Goal: Task Accomplishment & Management: Manage account settings

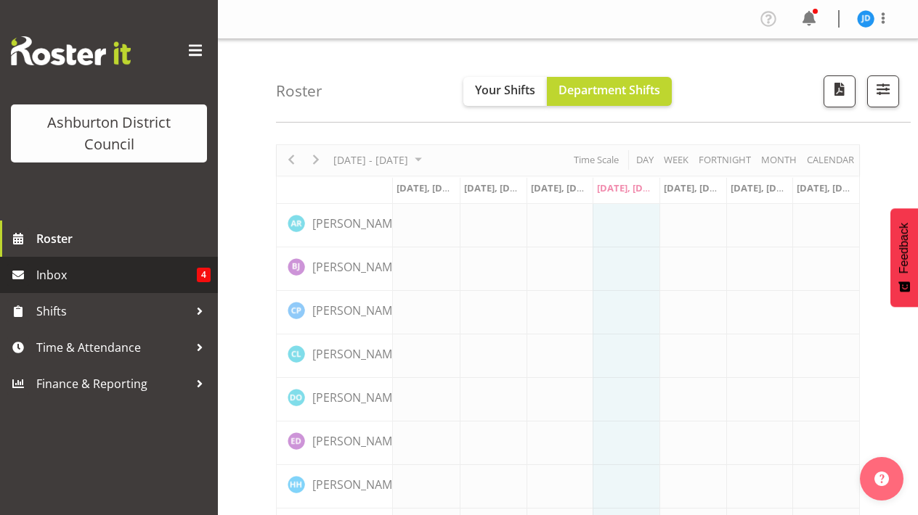
click at [64, 272] on span "Inbox" at bounding box center [116, 275] width 160 height 22
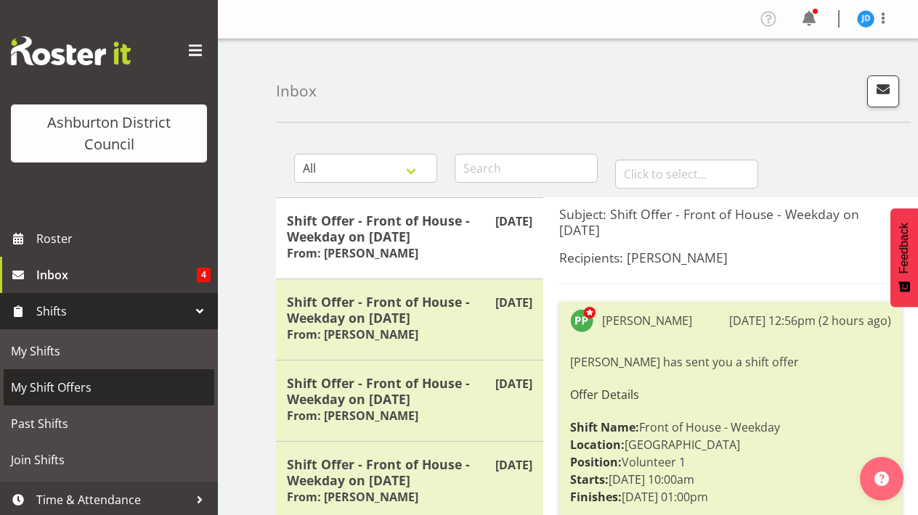
click at [50, 383] on span "My Shift Offers" at bounding box center [109, 388] width 196 height 22
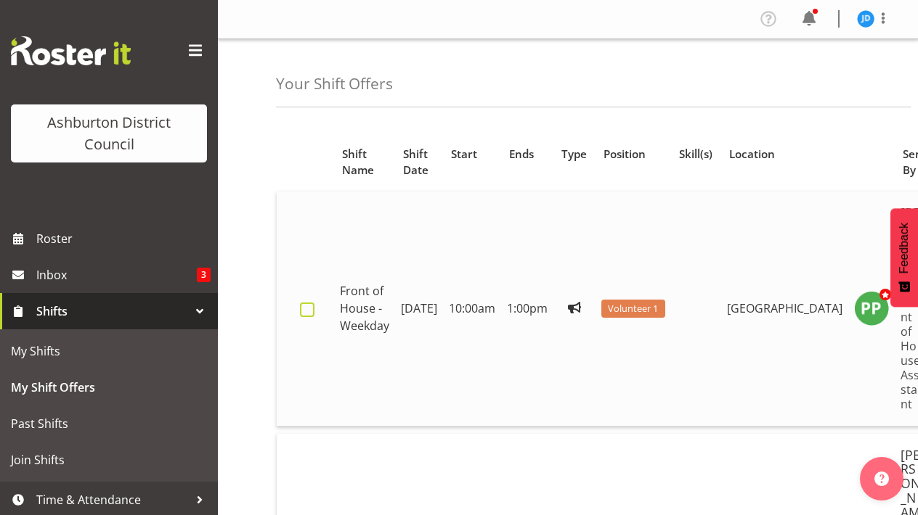
click at [309, 303] on span at bounding box center [307, 310] width 15 height 15
checkbox input "true"
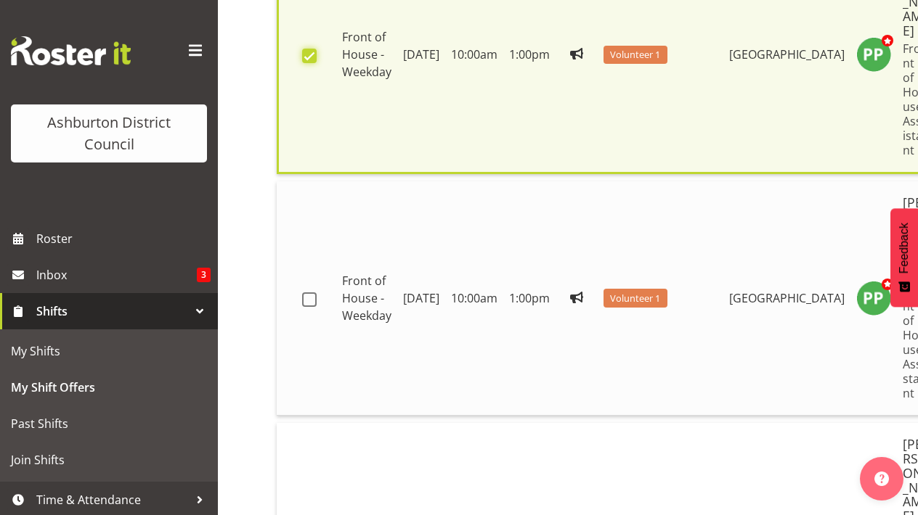
scroll to position [260, 0]
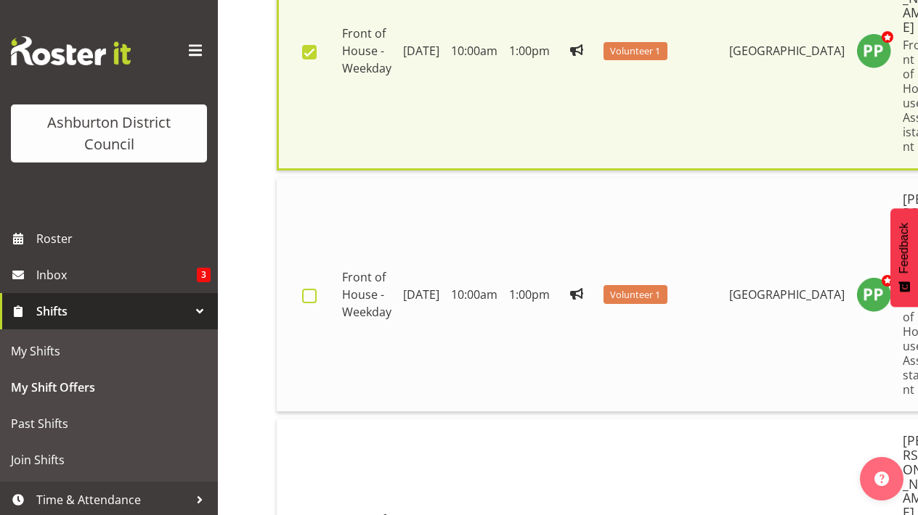
click at [309, 289] on span at bounding box center [309, 296] width 15 height 15
checkbox input "true"
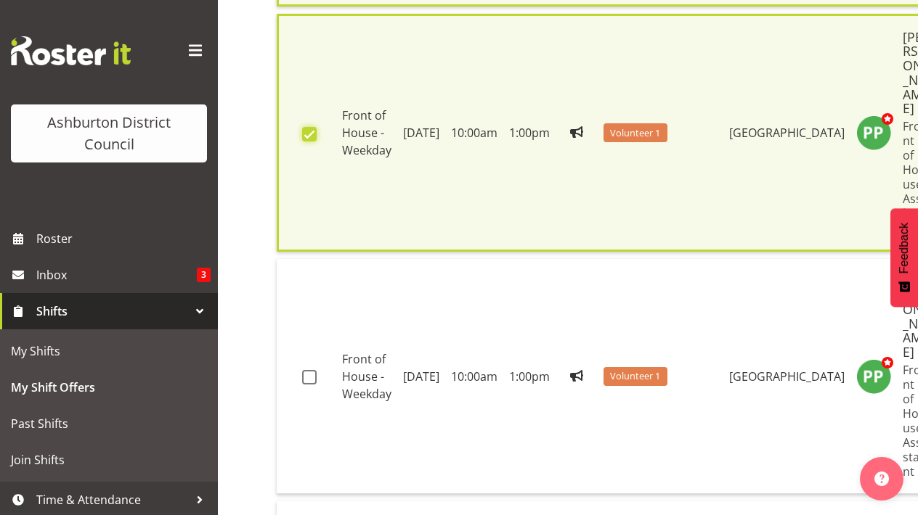
scroll to position [452, 0]
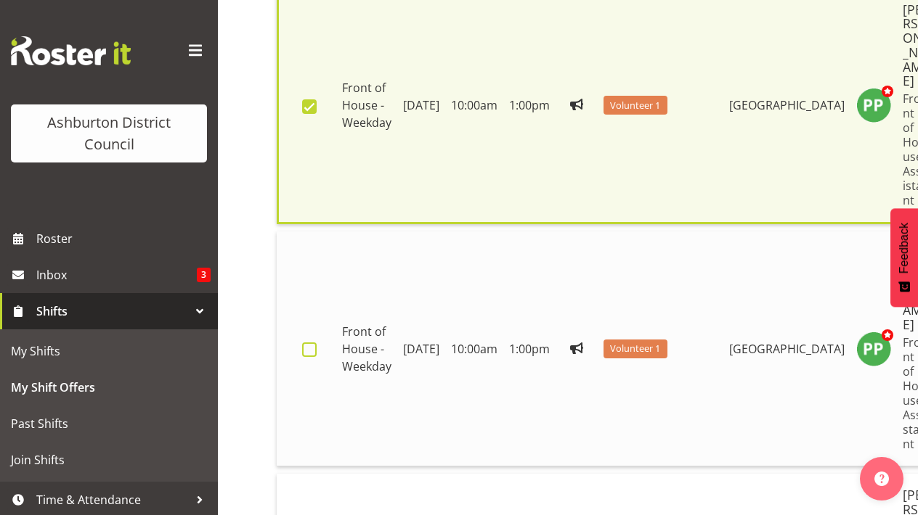
click at [311, 343] on span at bounding box center [309, 350] width 15 height 15
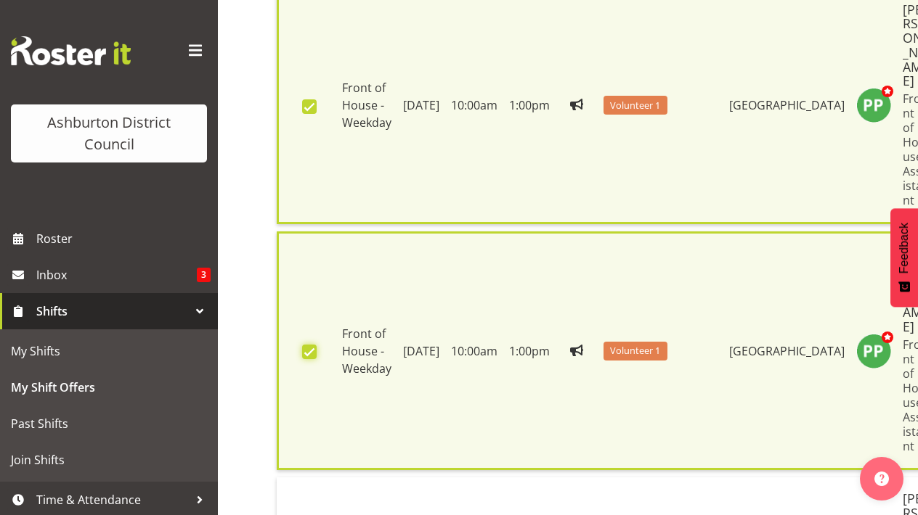
checkbox input "true"
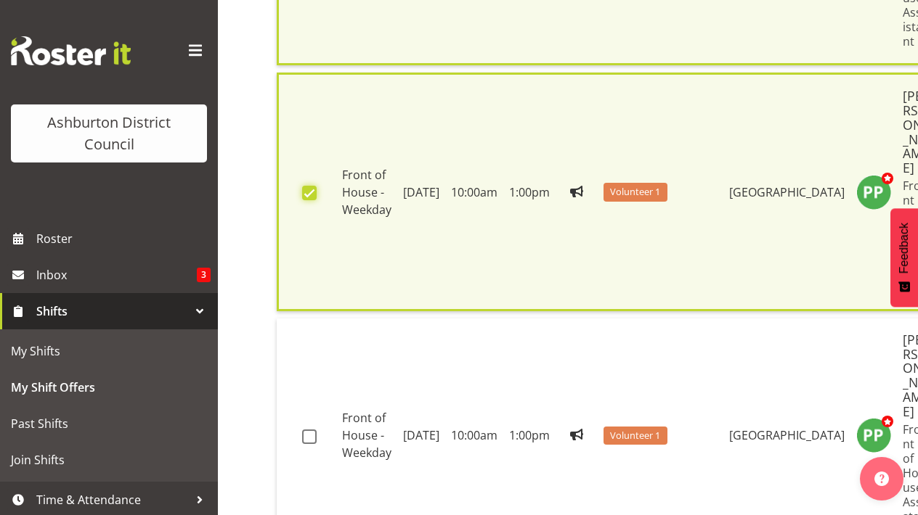
scroll to position [610, 0]
click at [311, 431] on span at bounding box center [309, 438] width 15 height 15
checkbox input "true"
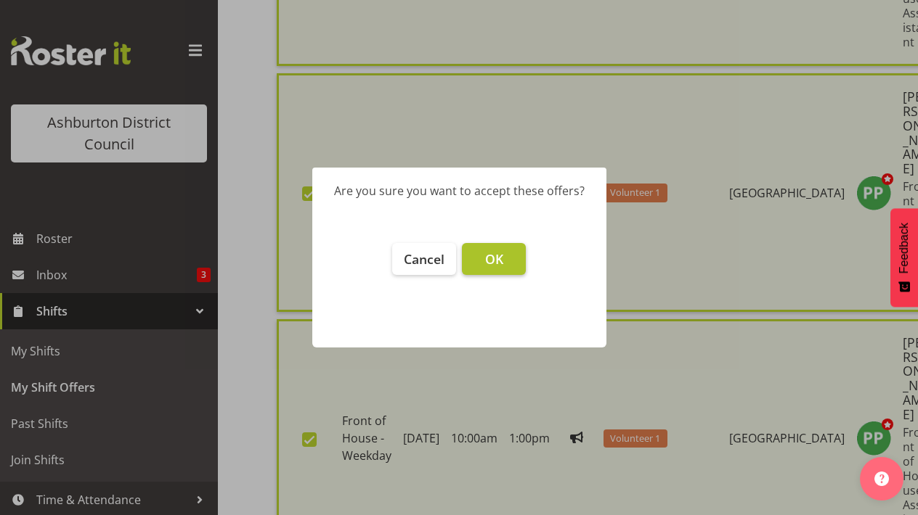
click at [502, 258] on span "OK" at bounding box center [494, 258] width 18 height 17
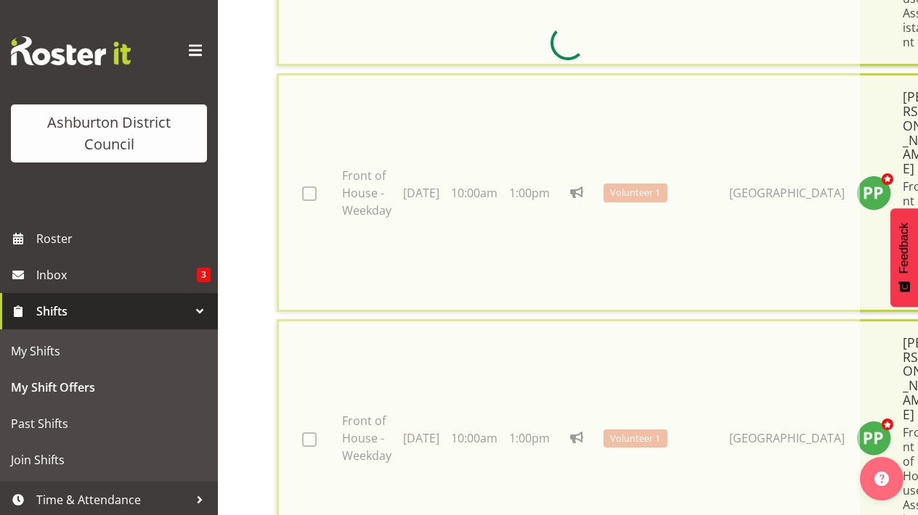
checkbox input "false"
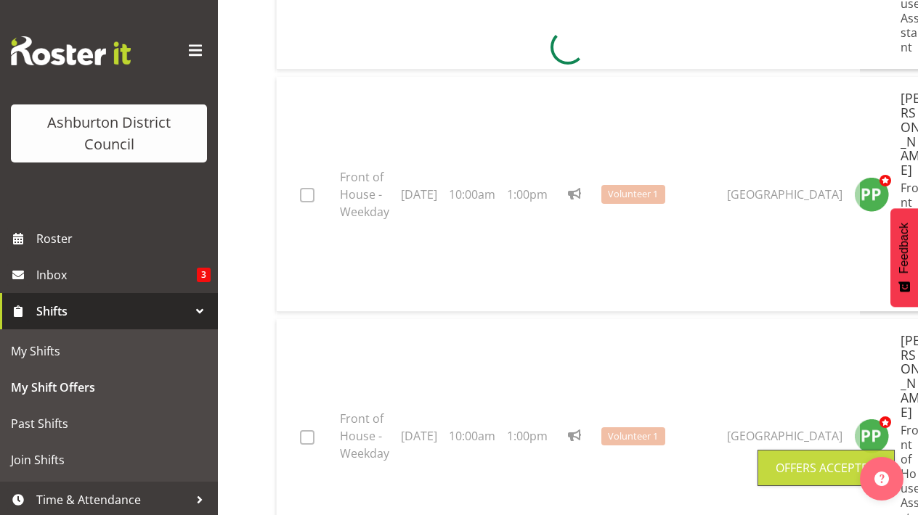
scroll to position [184, 0]
